Goal: Check status

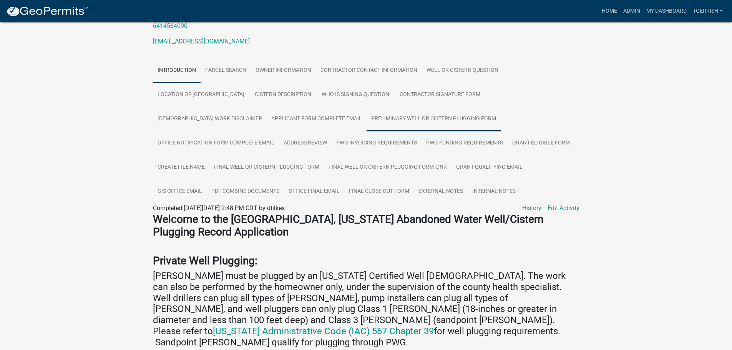
scroll to position [115, 0]
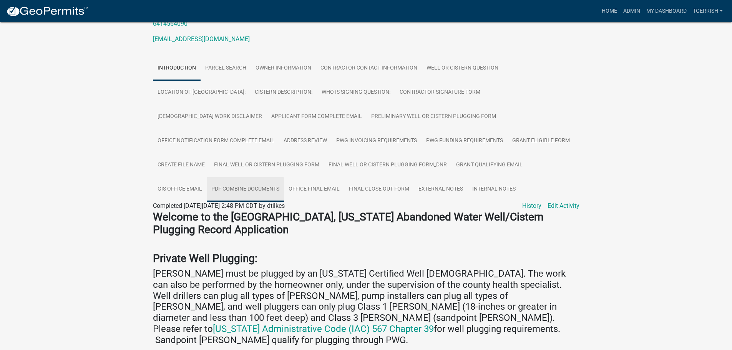
click at [284, 177] on link "PDF Combine Documents" at bounding box center [245, 189] width 77 height 25
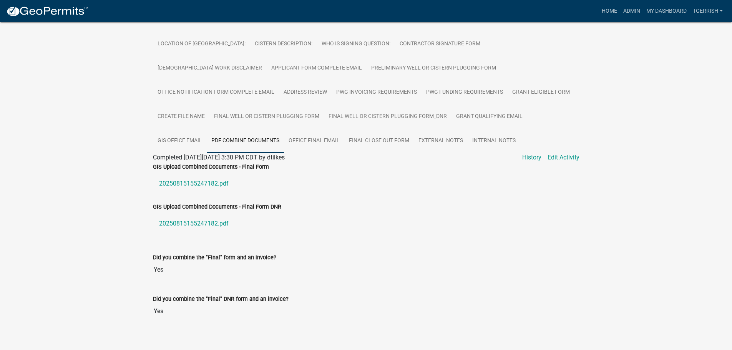
scroll to position [171, 0]
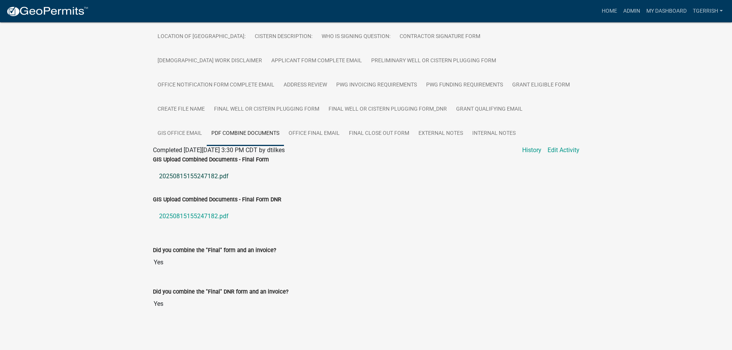
click at [199, 176] on link "20250815155247182.pdf" at bounding box center [366, 176] width 426 height 18
